Goal: Answer question/provide support: Answer question/provide support

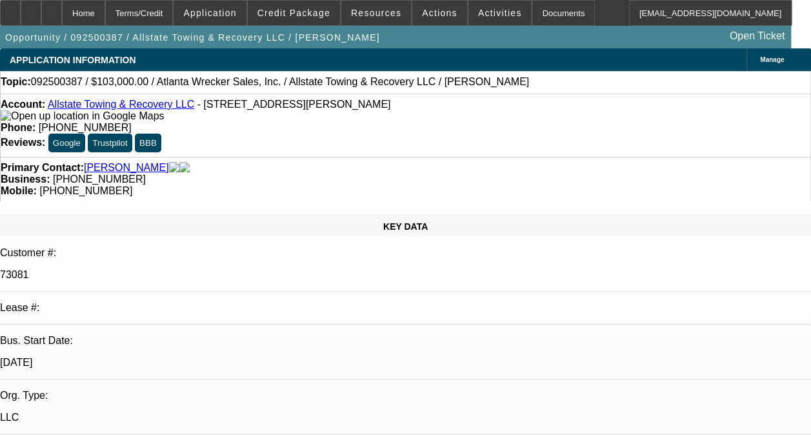
select select "0"
select select "2"
select select "0.1"
select select "4"
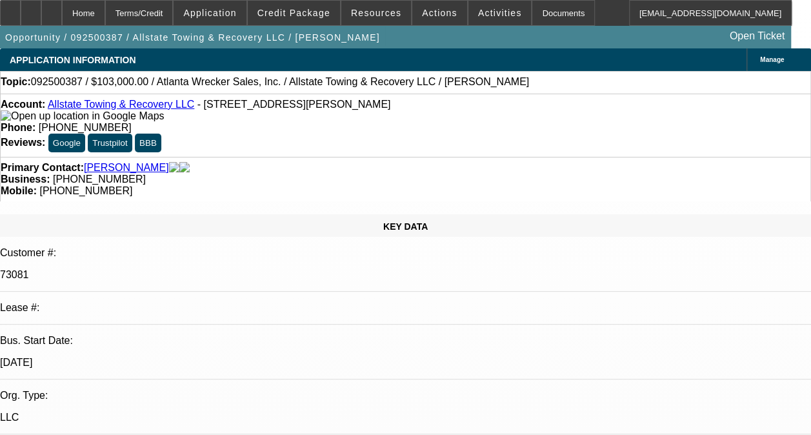
drag, startPoint x: 743, startPoint y: 192, endPoint x: 737, endPoint y: 194, distance: 6.7
radio input "true"
type textarea "-04 CONTRACT IS A NEW DEAL ON ONGOING ACH."
